Goal: Task Accomplishment & Management: Use online tool/utility

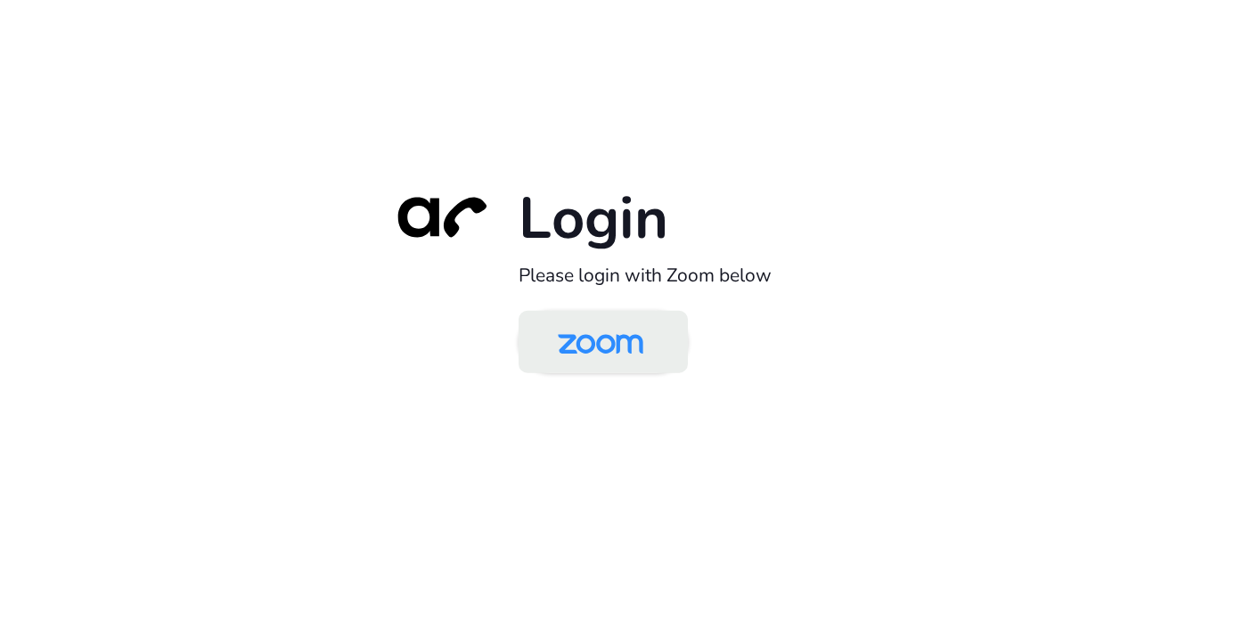
click at [602, 352] on img at bounding box center [600, 343] width 123 height 58
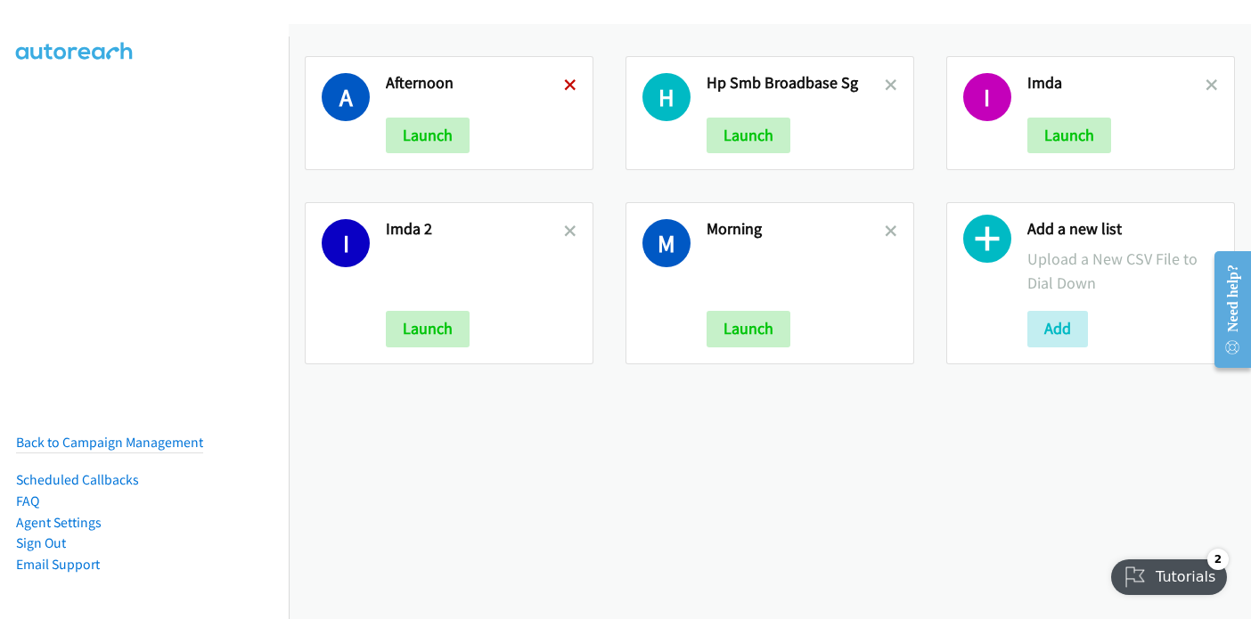
click at [565, 80] on icon at bounding box center [570, 86] width 12 height 12
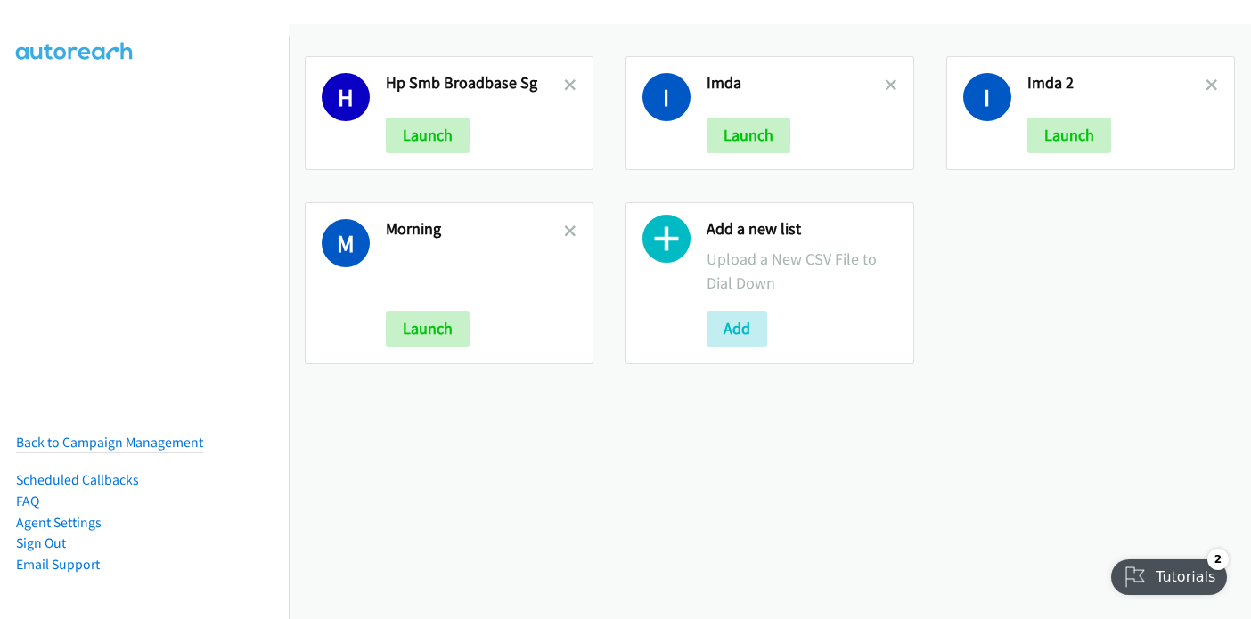
click at [565, 80] on icon at bounding box center [570, 86] width 12 height 12
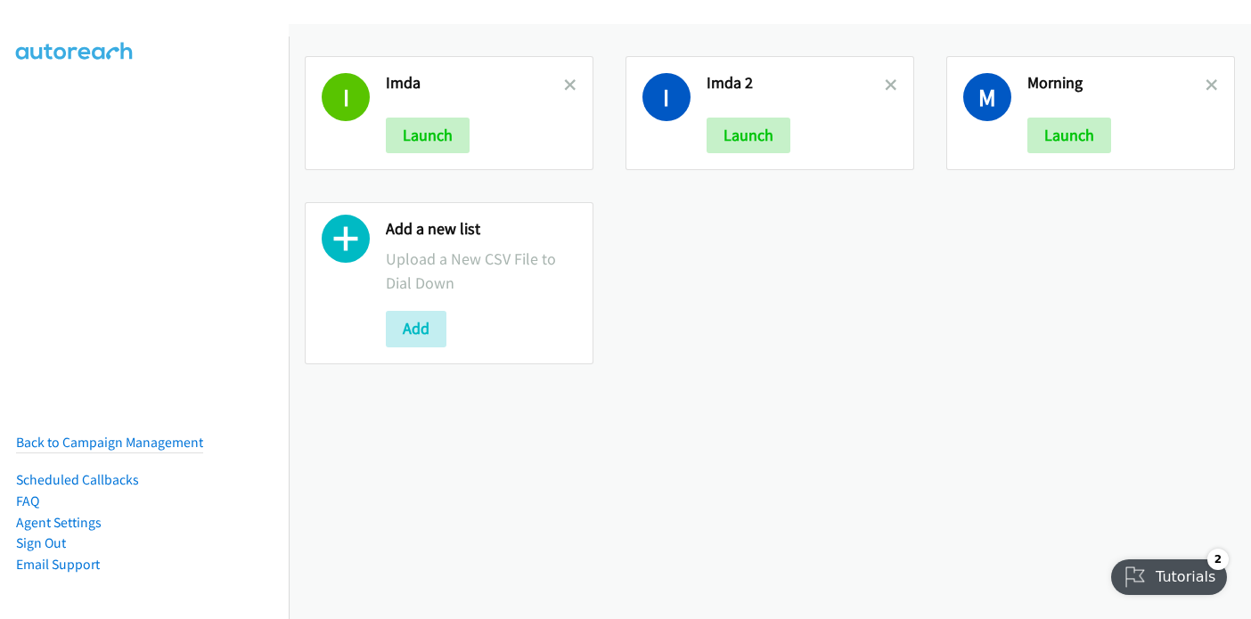
click at [565, 80] on icon at bounding box center [570, 86] width 12 height 12
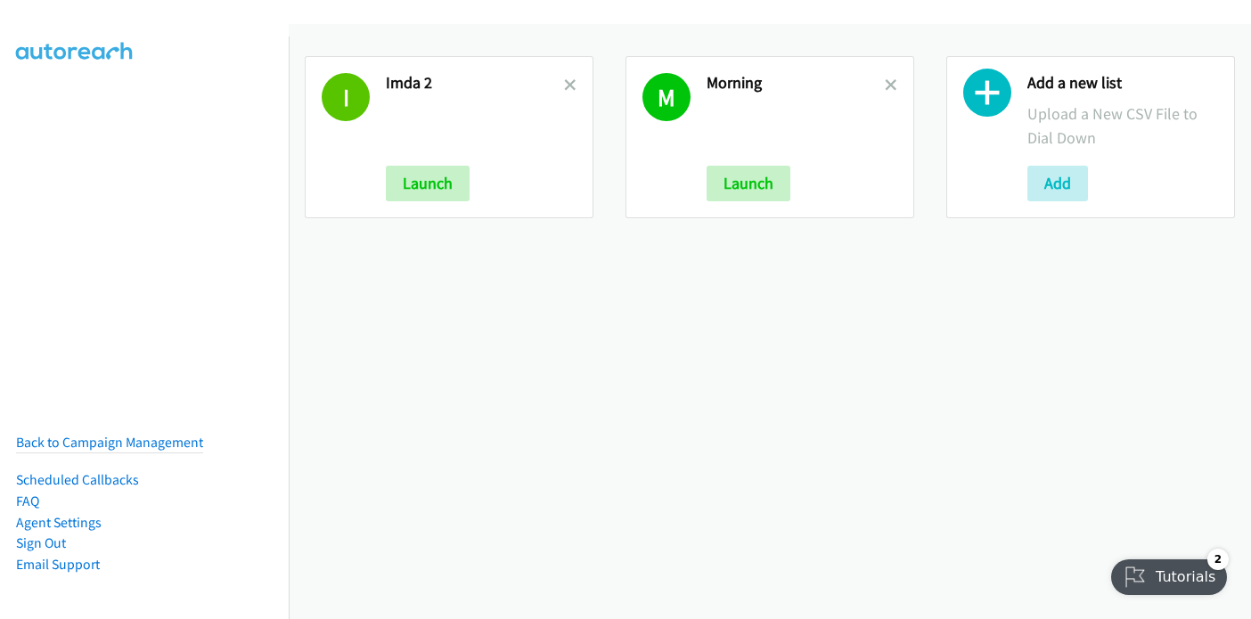
click at [565, 80] on icon at bounding box center [570, 86] width 12 height 12
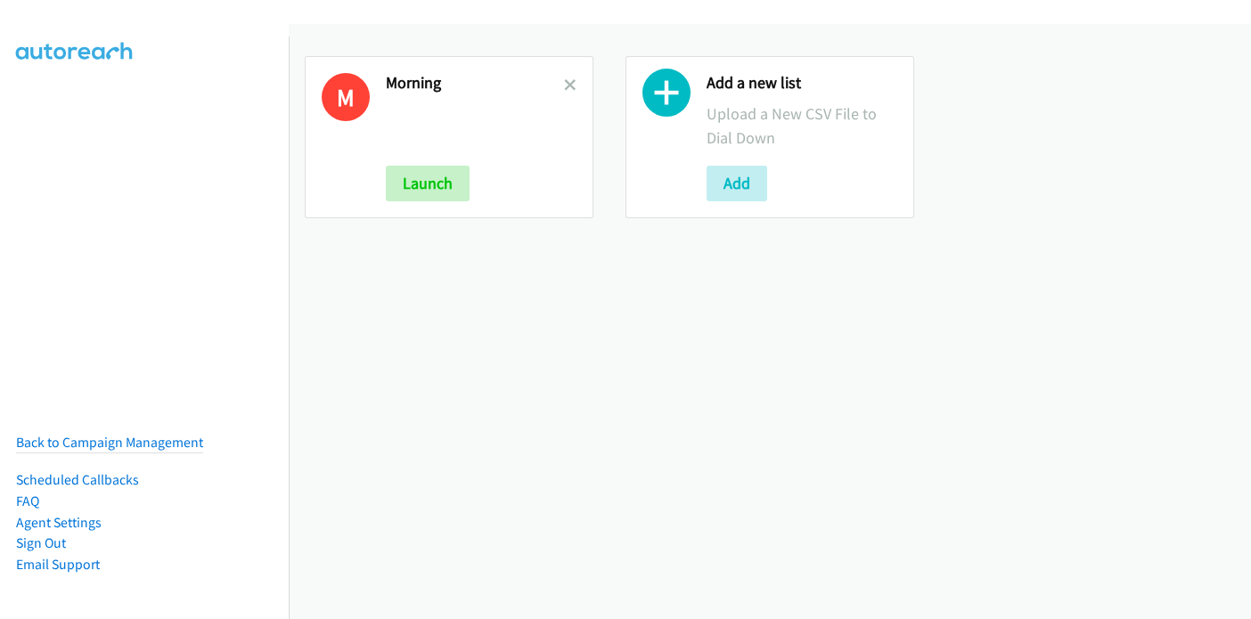
click at [565, 80] on icon at bounding box center [570, 86] width 12 height 12
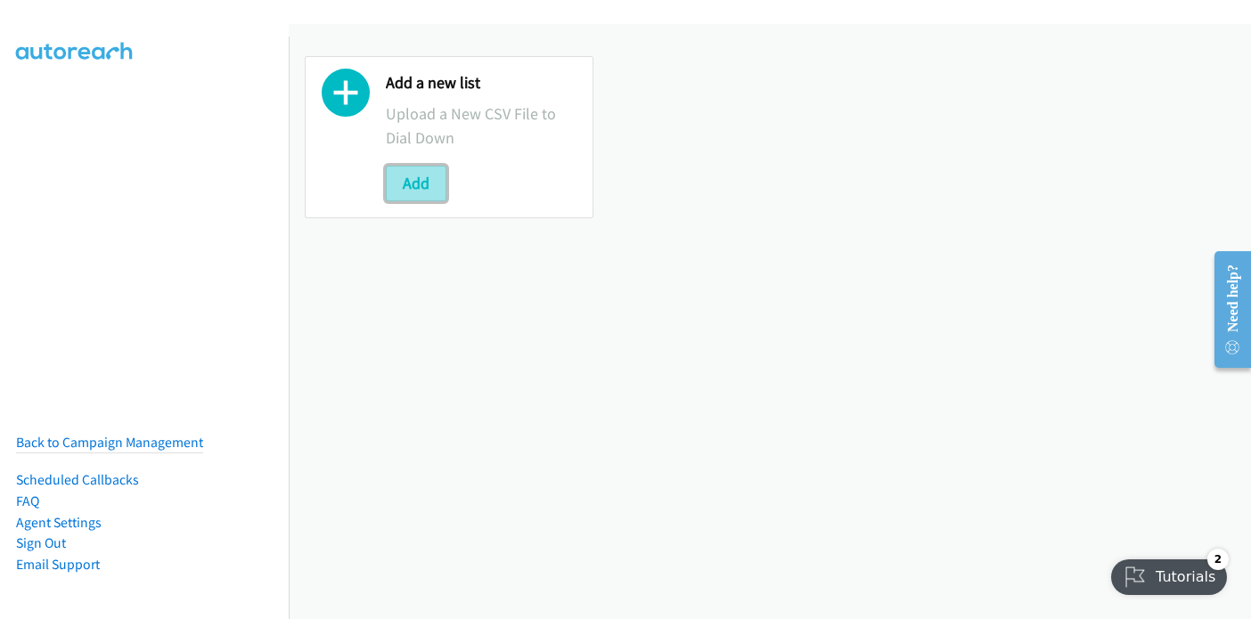
click at [408, 185] on button "Add" at bounding box center [416, 184] width 61 height 36
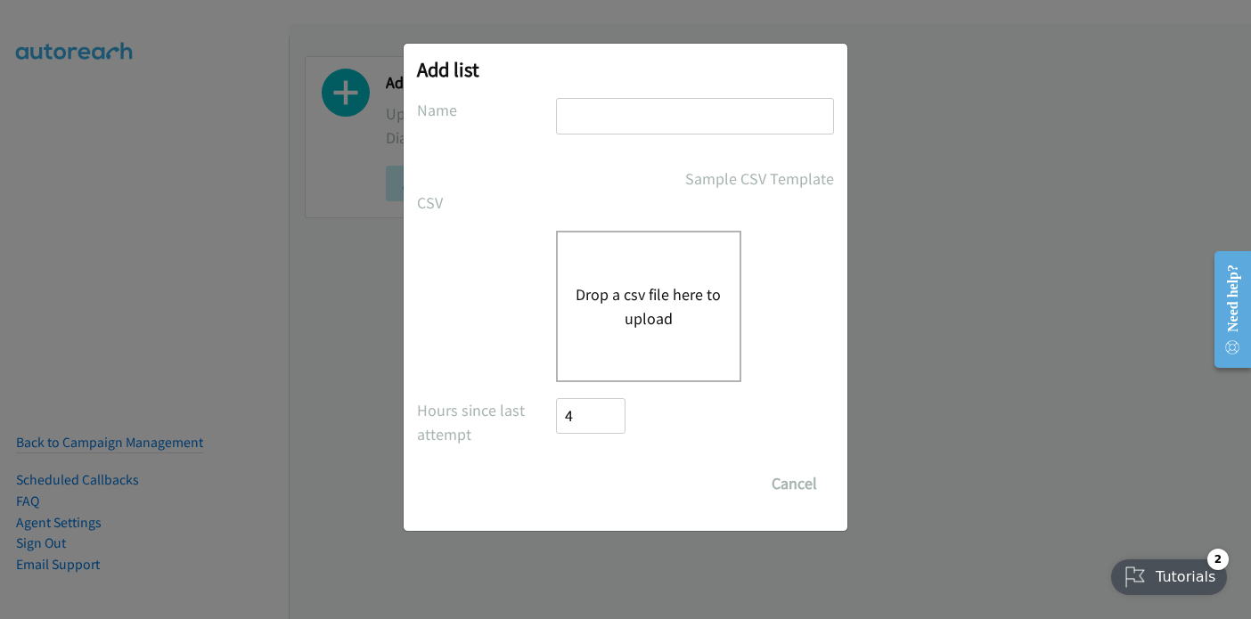
click at [634, 110] on input "text" at bounding box center [695, 116] width 278 height 37
click at [709, 117] on input "Pulse Transmission Scneider" at bounding box center [695, 116] width 278 height 37
type input "Pulse Transmission [PERSON_NAME]"
click at [649, 298] on button "Drop a csv file here to upload" at bounding box center [648, 306] width 146 height 48
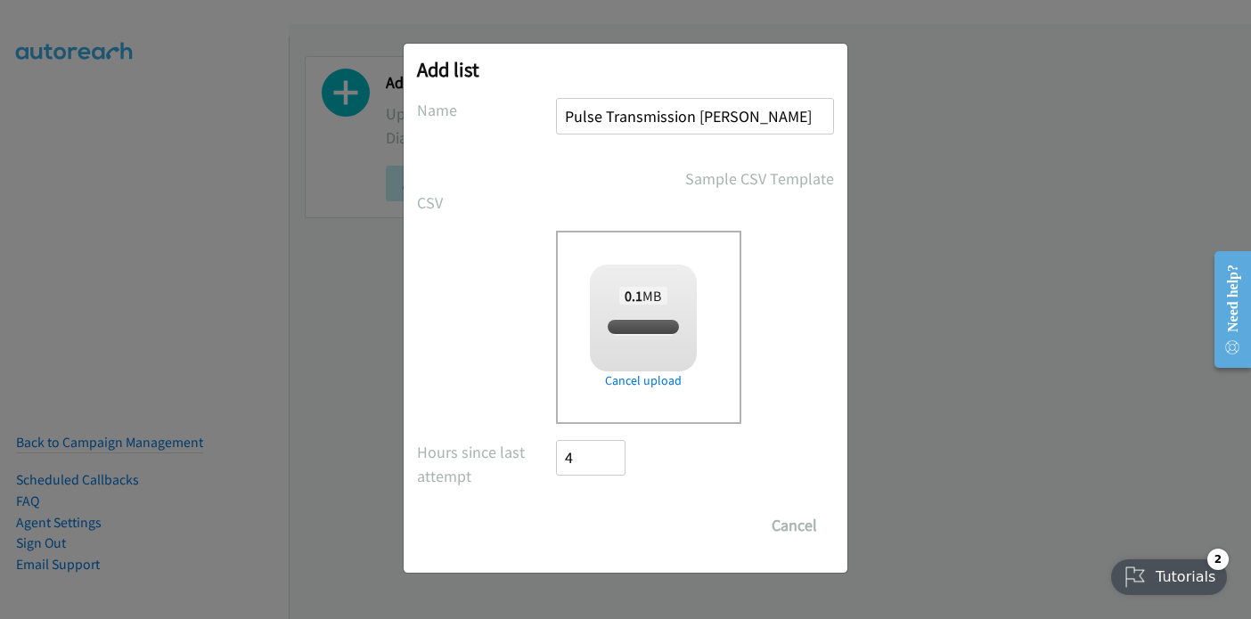
checkbox input "true"
click at [619, 527] on input "Save List" at bounding box center [603, 526] width 94 height 36
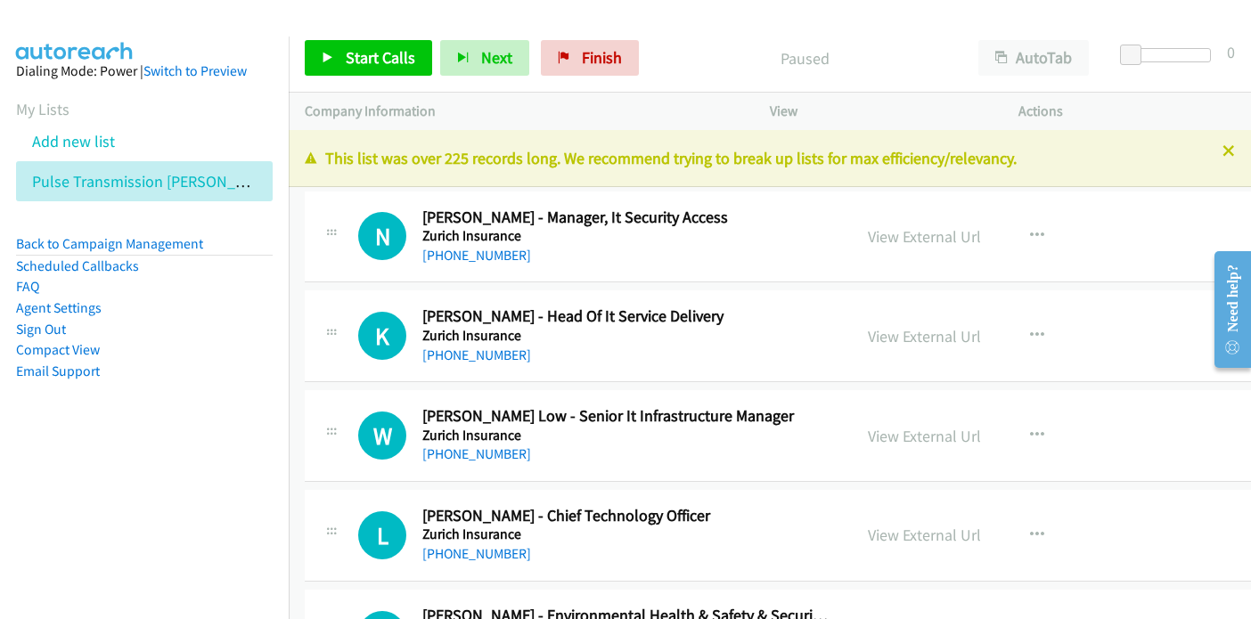
click at [154, 526] on nav "Dialing Mode: Power | Switch to Preview My Lists Add new list Pulse Transmissio…" at bounding box center [145, 346] width 290 height 619
